Goal: Obtain resource: Download file/media

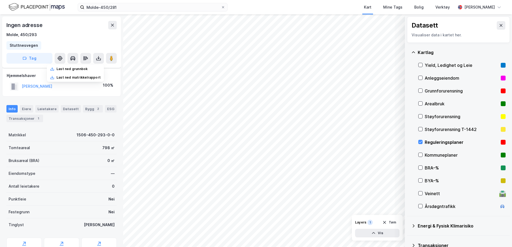
scroll to position [25, 0]
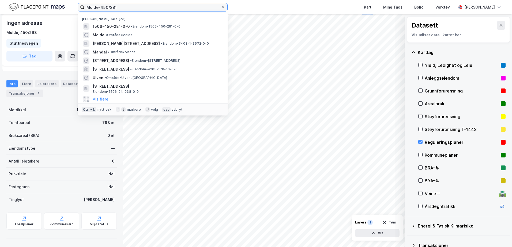
drag, startPoint x: 127, startPoint y: 6, endPoint x: 100, endPoint y: 6, distance: 26.8
click at [100, 6] on input "Molde-450/281" at bounding box center [152, 7] width 137 height 8
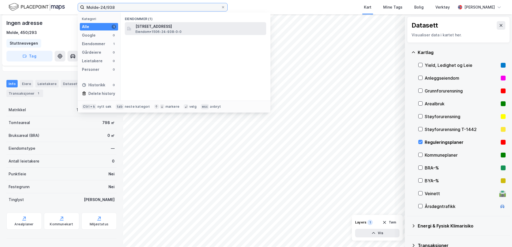
type input "Molde-24/938"
click at [206, 32] on div "[STREET_ADDRESS] • 1506-24-938-0-0" at bounding box center [200, 28] width 130 height 11
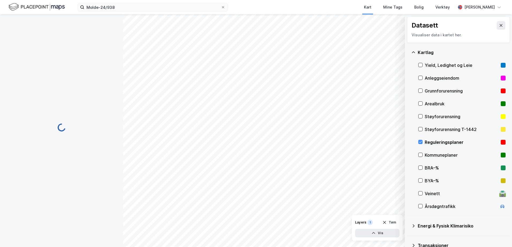
click at [293, 7] on div "Kart Mine Tags Bolig Verktøy" at bounding box center [354, 7] width 202 height 14
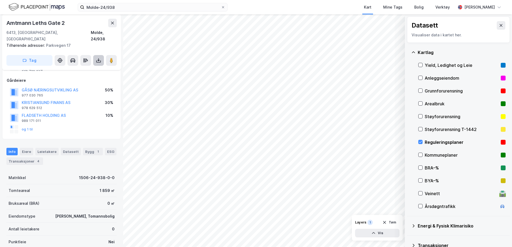
click at [97, 58] on icon at bounding box center [98, 60] width 5 height 5
click at [88, 69] on div "Last ned grunnbok" at bounding box center [71, 71] width 31 height 4
